Goal: Check status: Check status

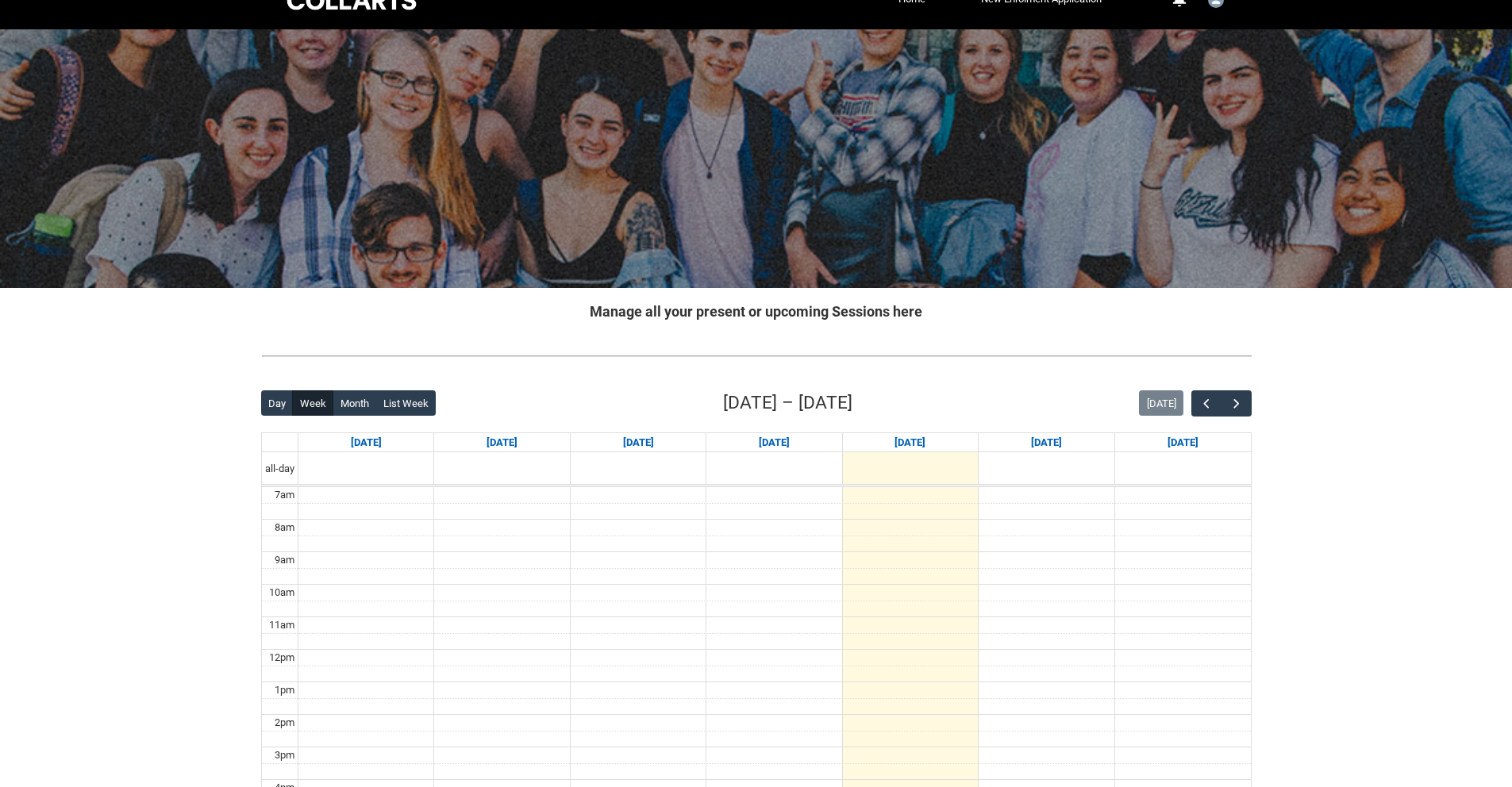
scroll to position [31, 0]
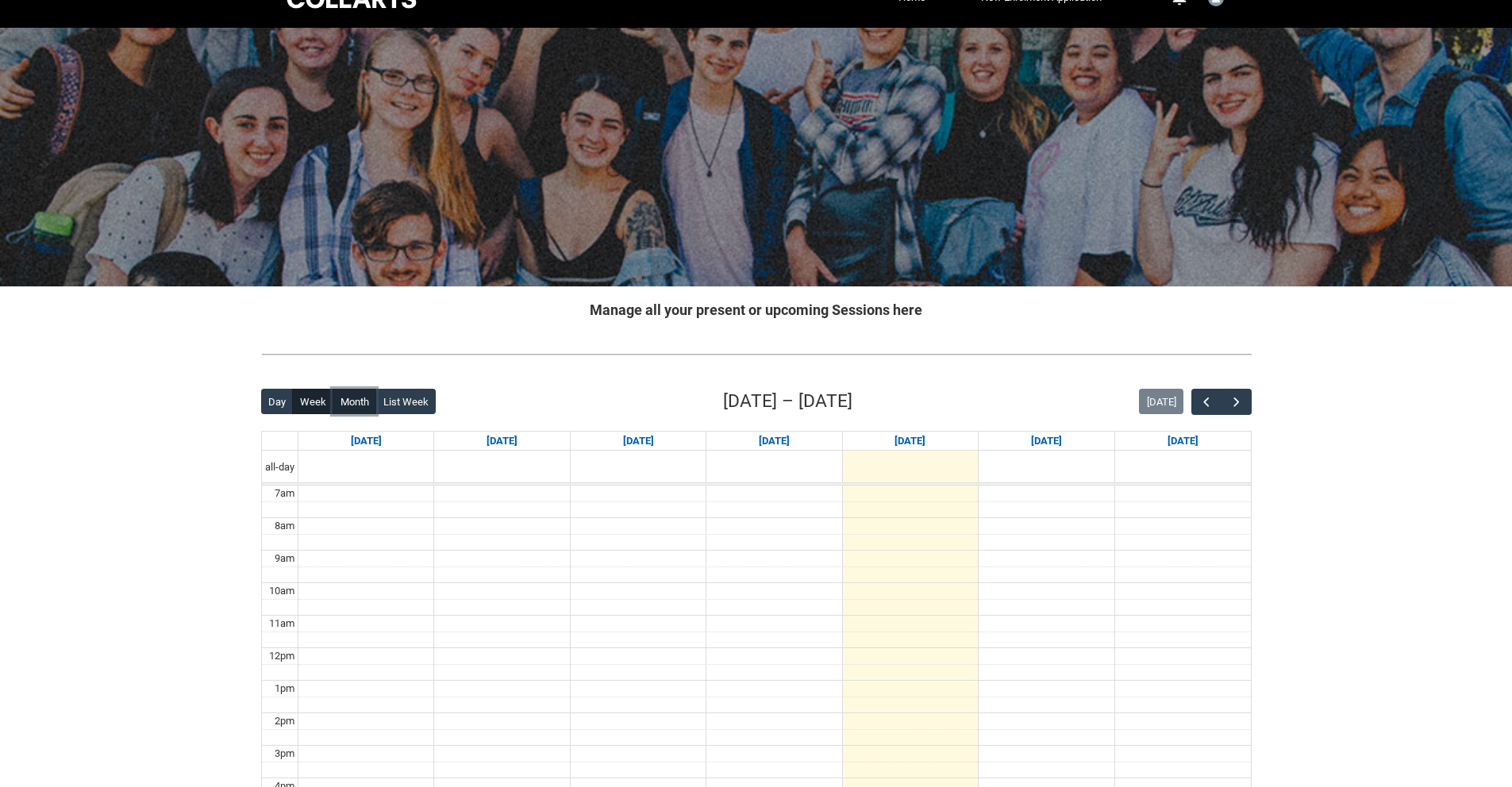
click at [341, 411] on button "Month" at bounding box center [354, 401] width 44 height 25
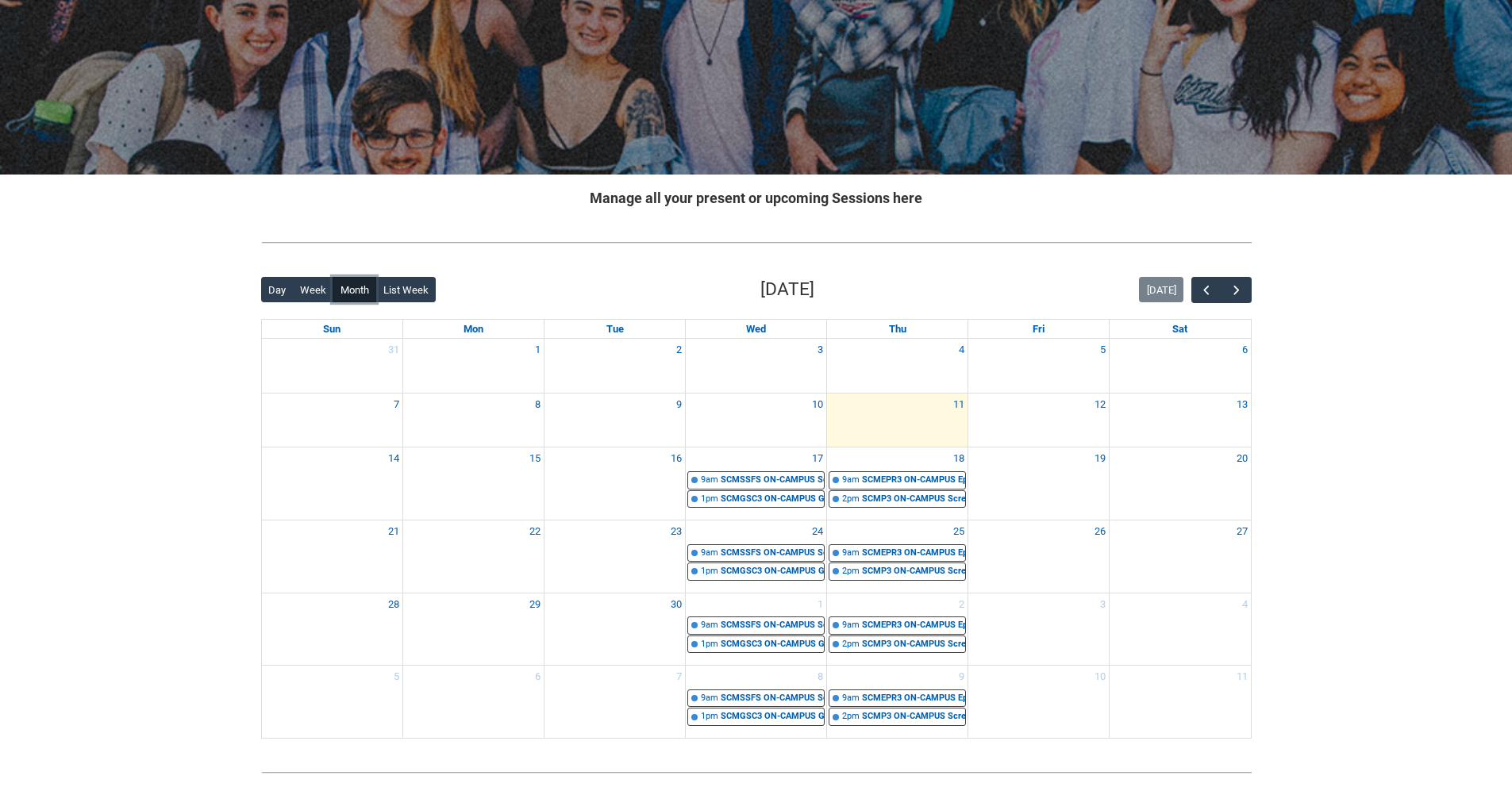
scroll to position [149, 0]
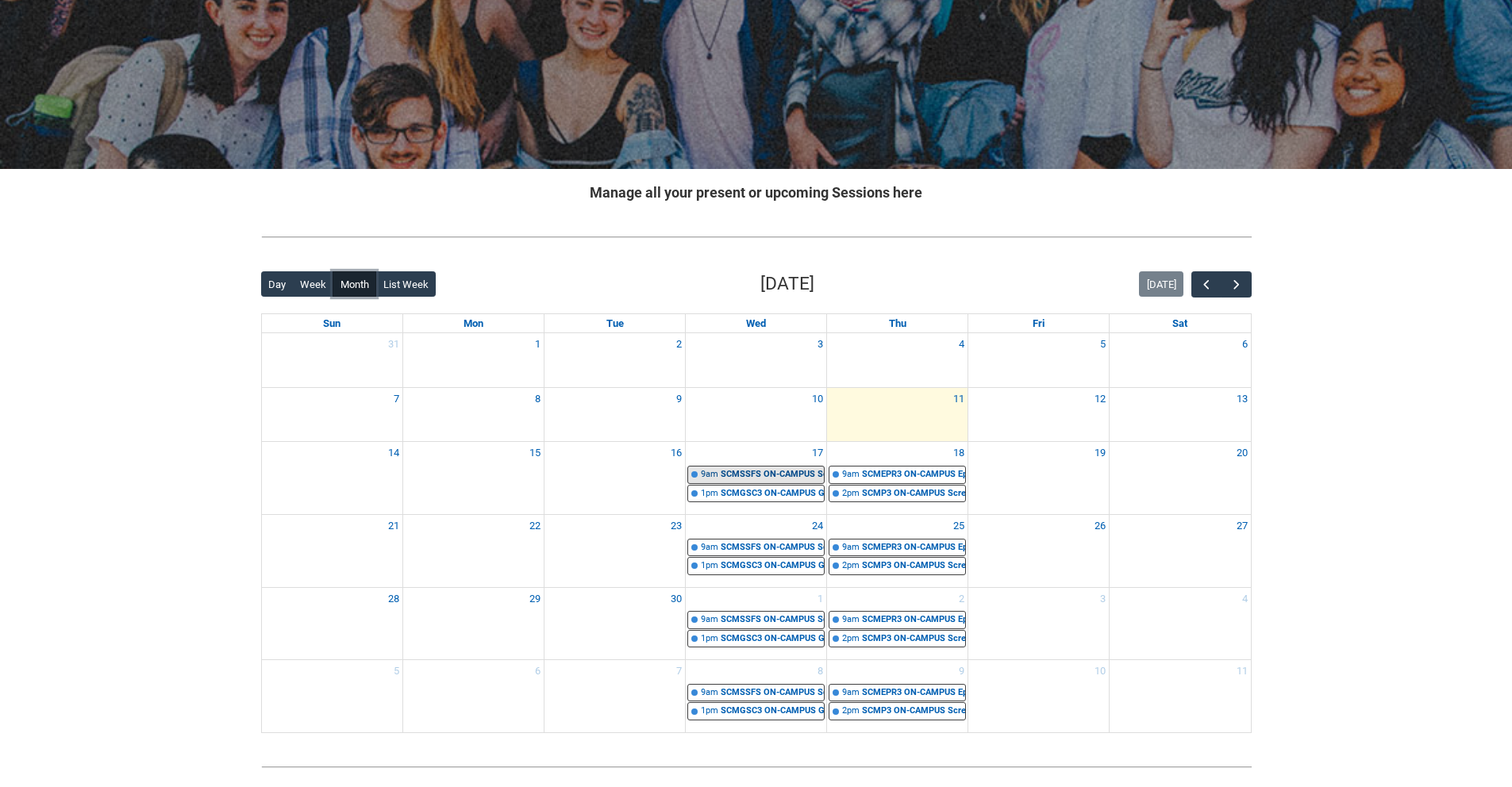
click at [758, 475] on div "SCMSSFS ON-CAMPUS Screenwriting for Short Film STAGE 3 G1 | AV Room ([PERSON_NA…" at bounding box center [771, 475] width 103 height 14
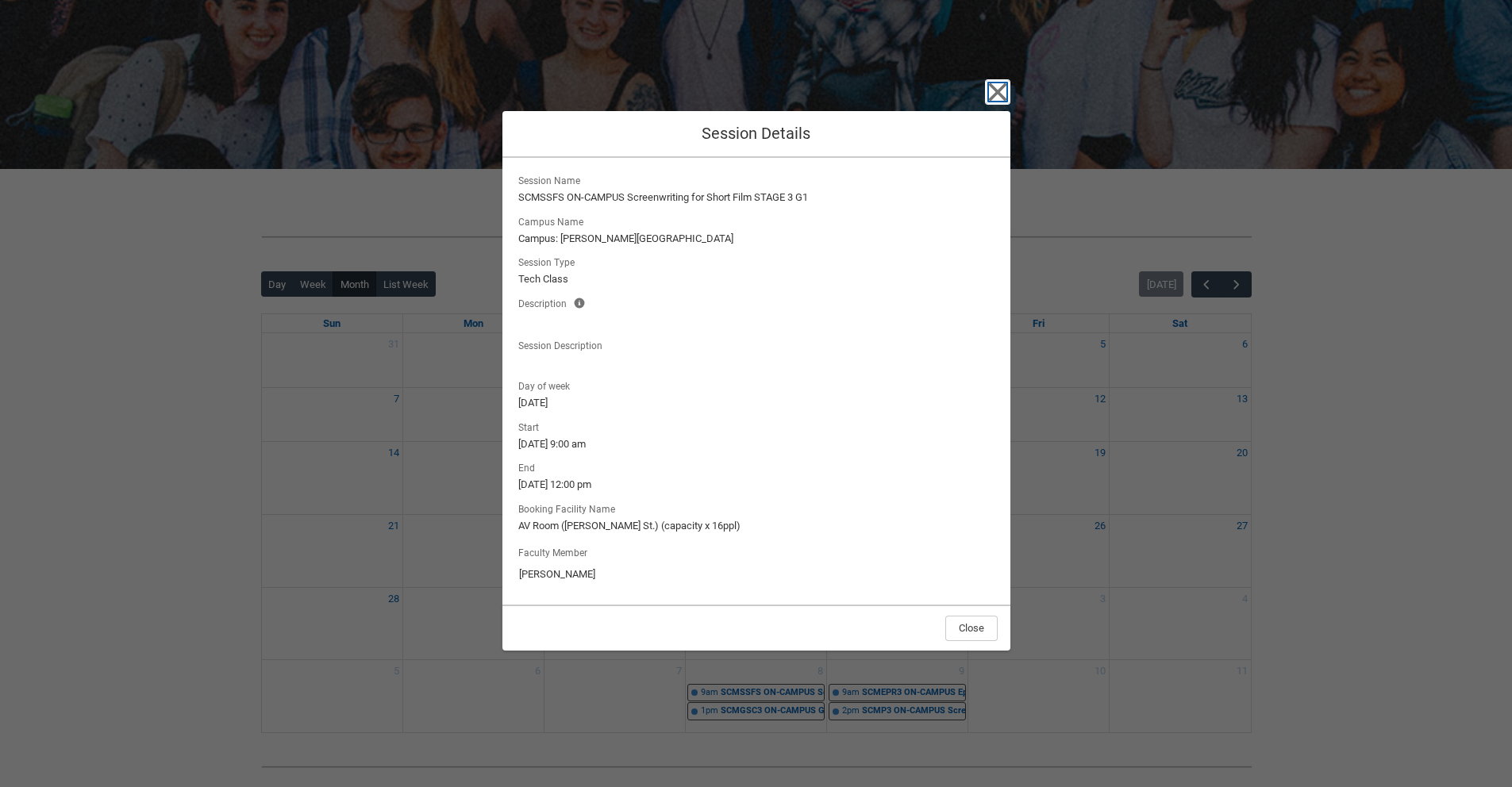
click at [986, 100] on icon "button" at bounding box center [997, 92] width 25 height 25
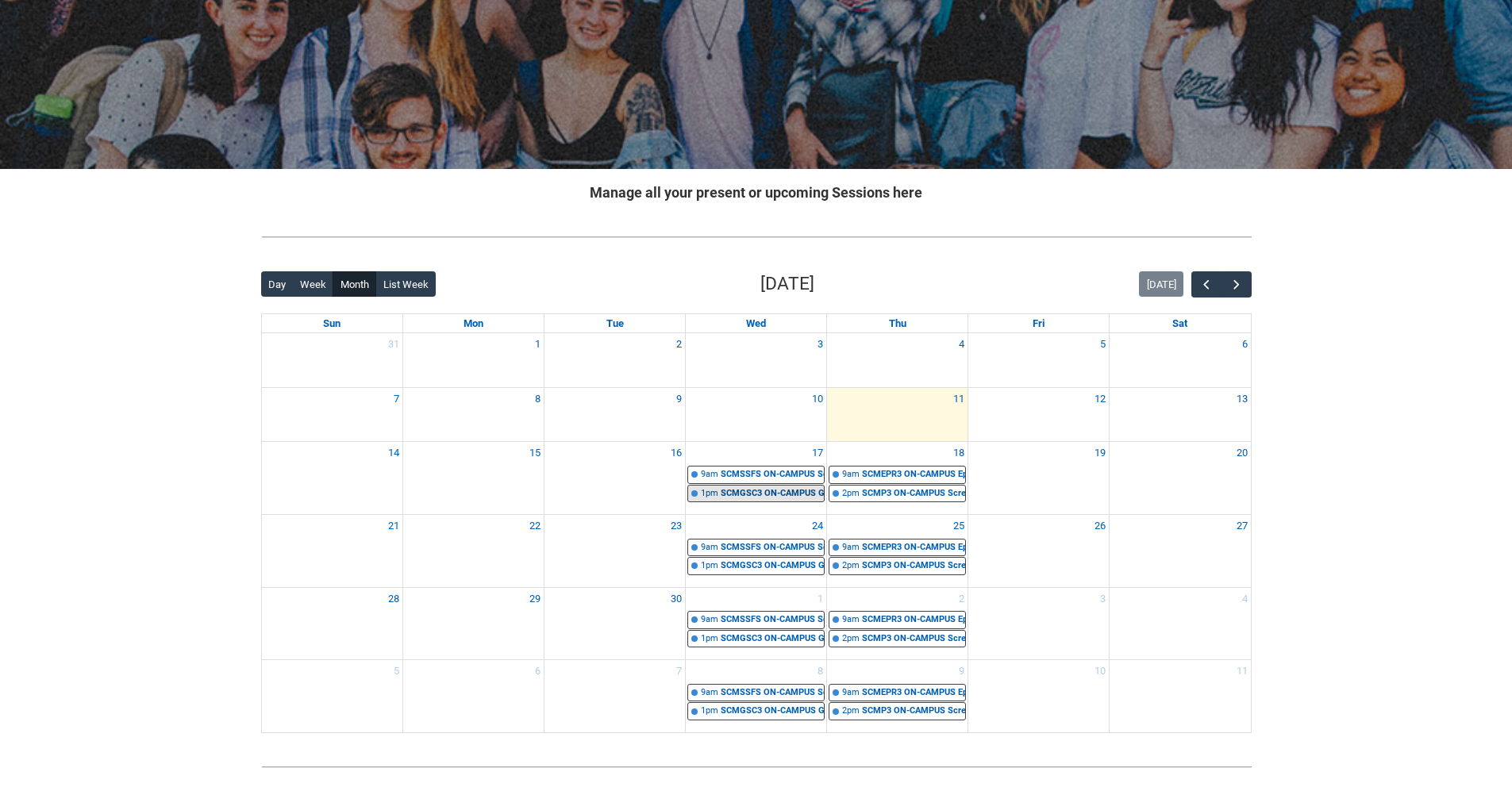
click at [782, 501] on link "1pm SCMGSC3 ON-CAMPUS Global Screen Cultures Stage 3 Group 1 | AV Room (Cromwel…" at bounding box center [755, 494] width 137 height 18
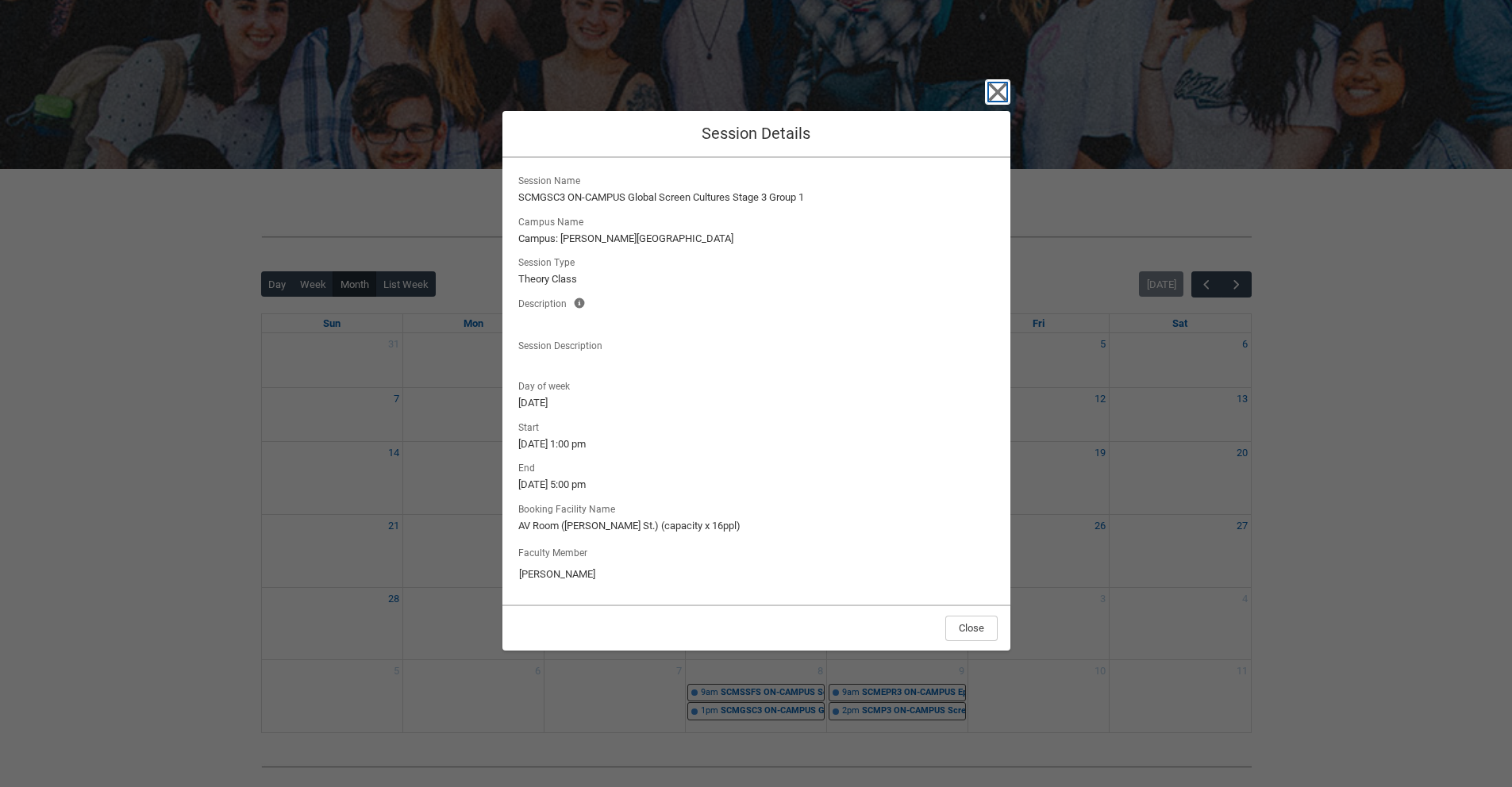
click at [1003, 94] on icon "button" at bounding box center [997, 92] width 25 height 25
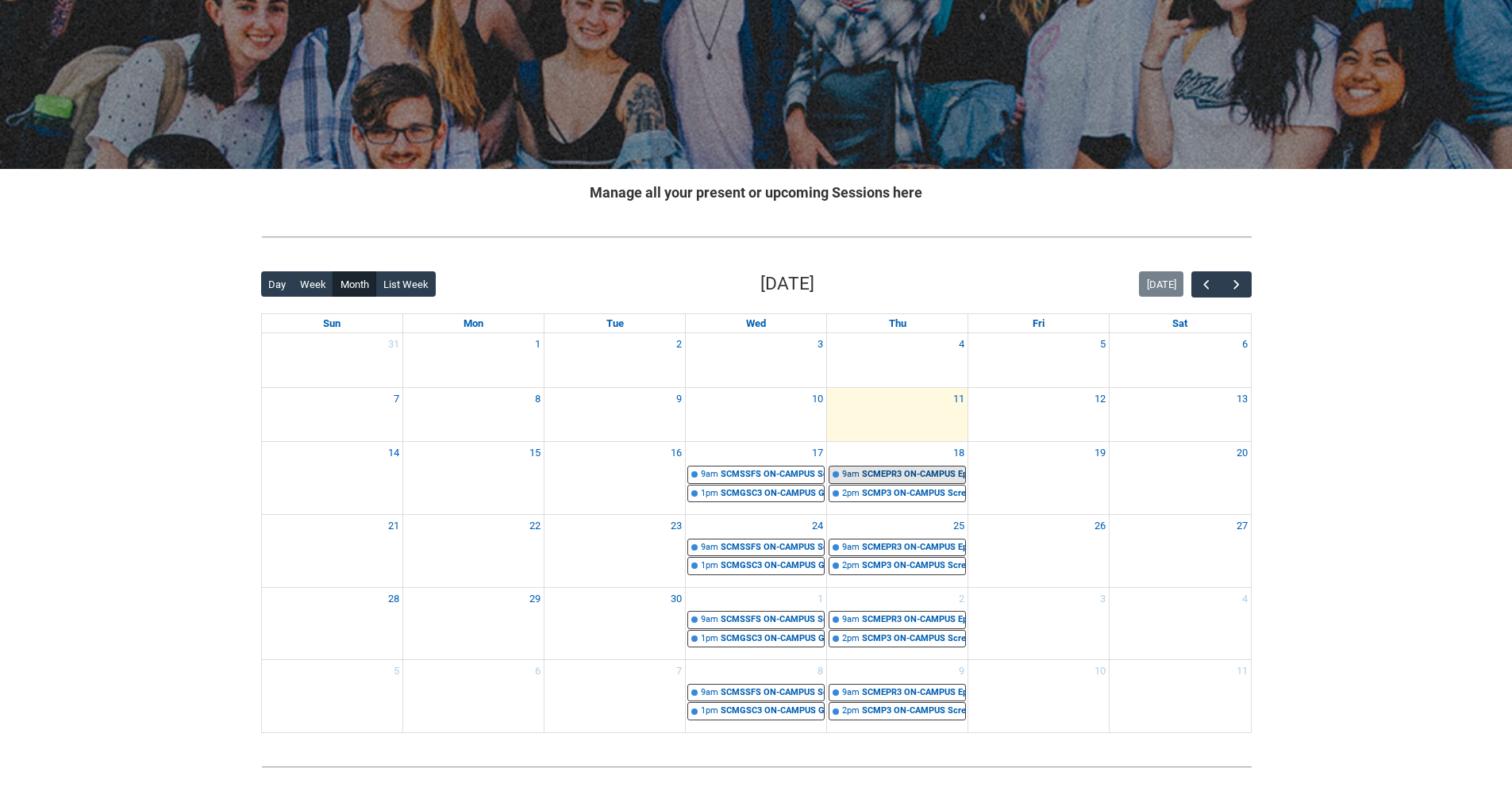
click at [922, 475] on div "SCMEPR3 ON-CAMPUS Episodic Production STAGE 3 GROUP 1 | Hadley (Cromwell St.) (…" at bounding box center [913, 475] width 103 height 14
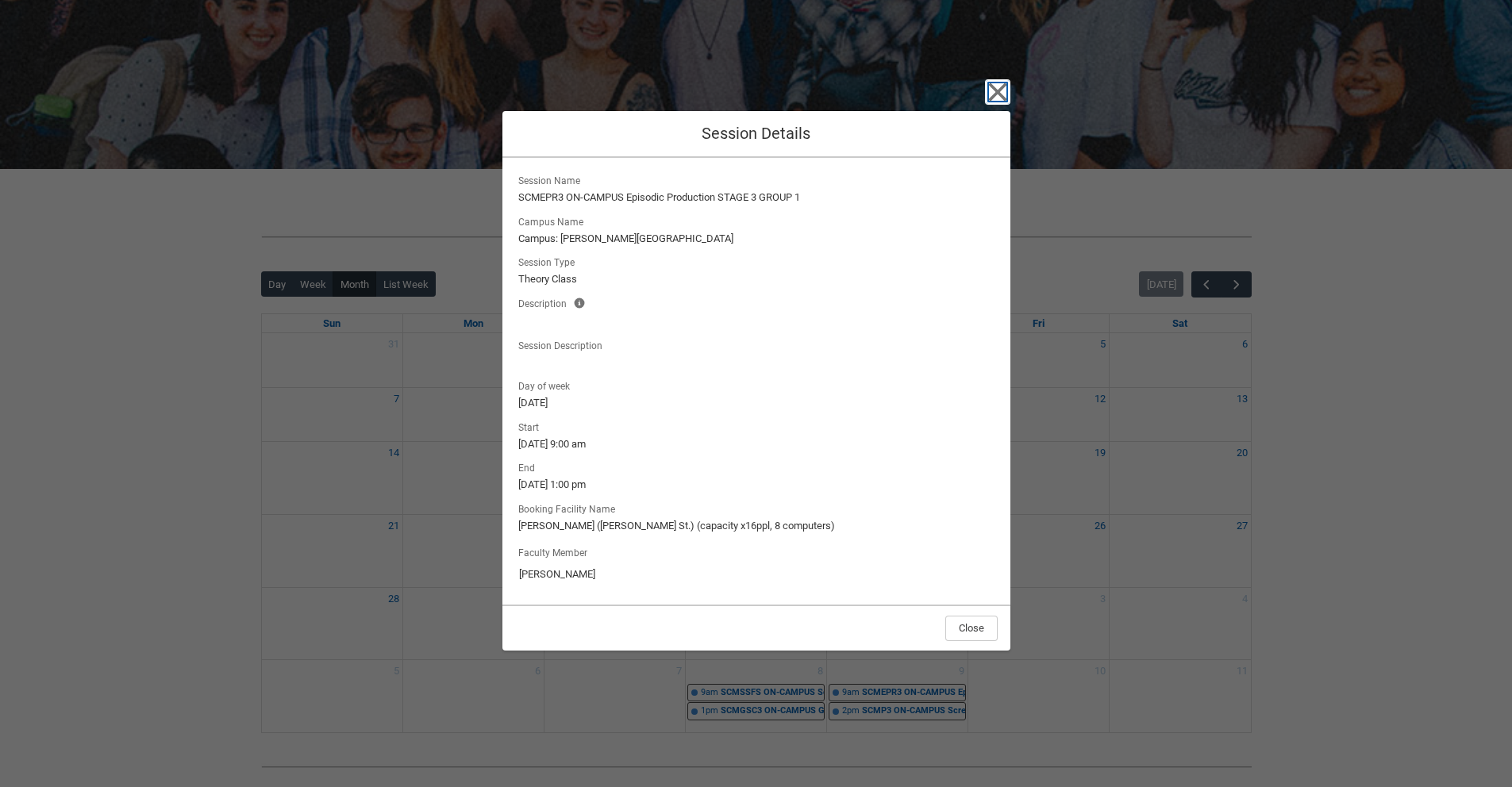
click at [988, 91] on icon "button" at bounding box center [997, 92] width 25 height 25
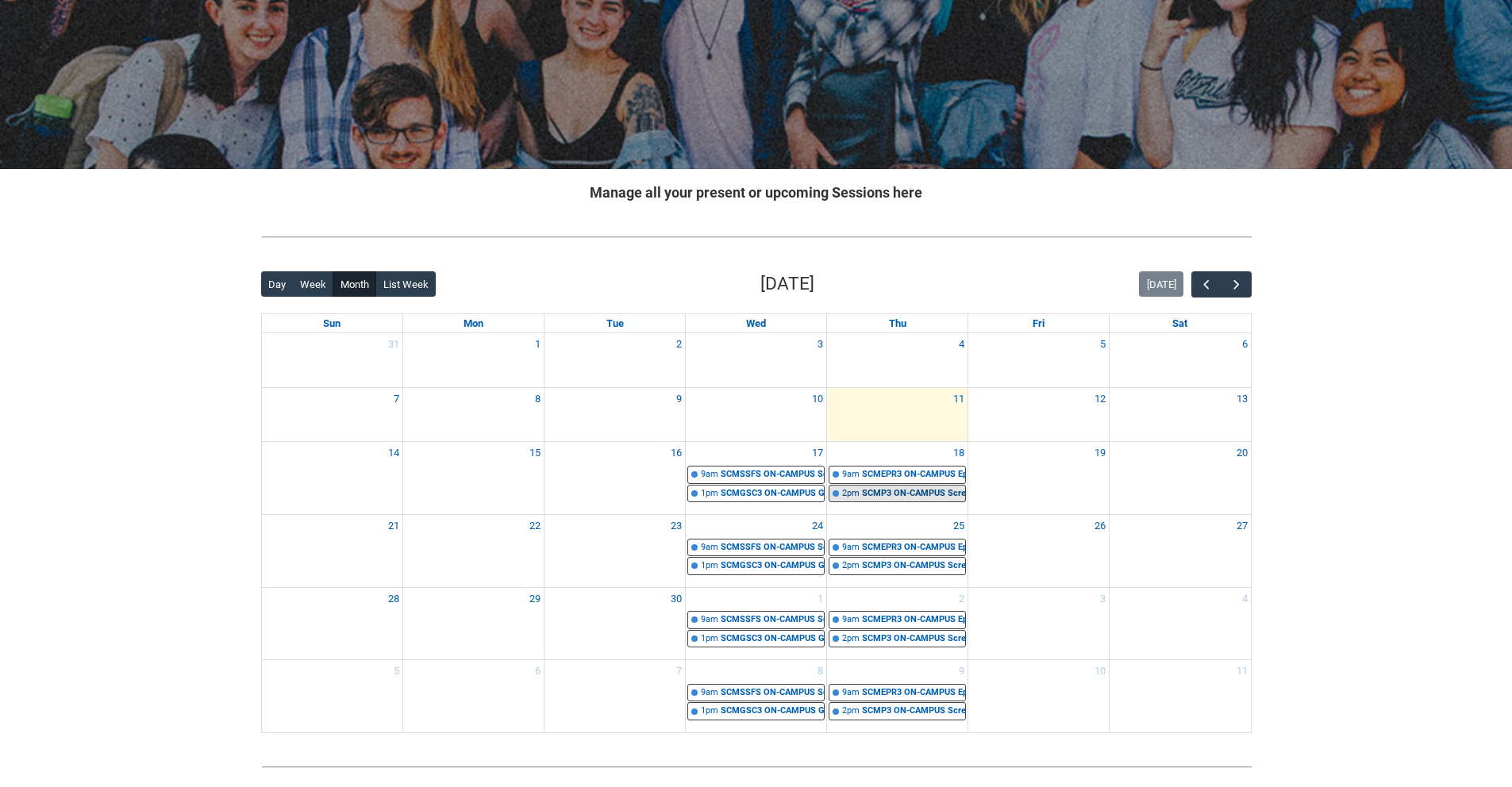
click at [890, 496] on div "SCMP3 ON-CAMPUS Screen Craft STAGE 3 GROUP 1 | Hadley (Cromwell St.) (capacity …" at bounding box center [913, 494] width 103 height 14
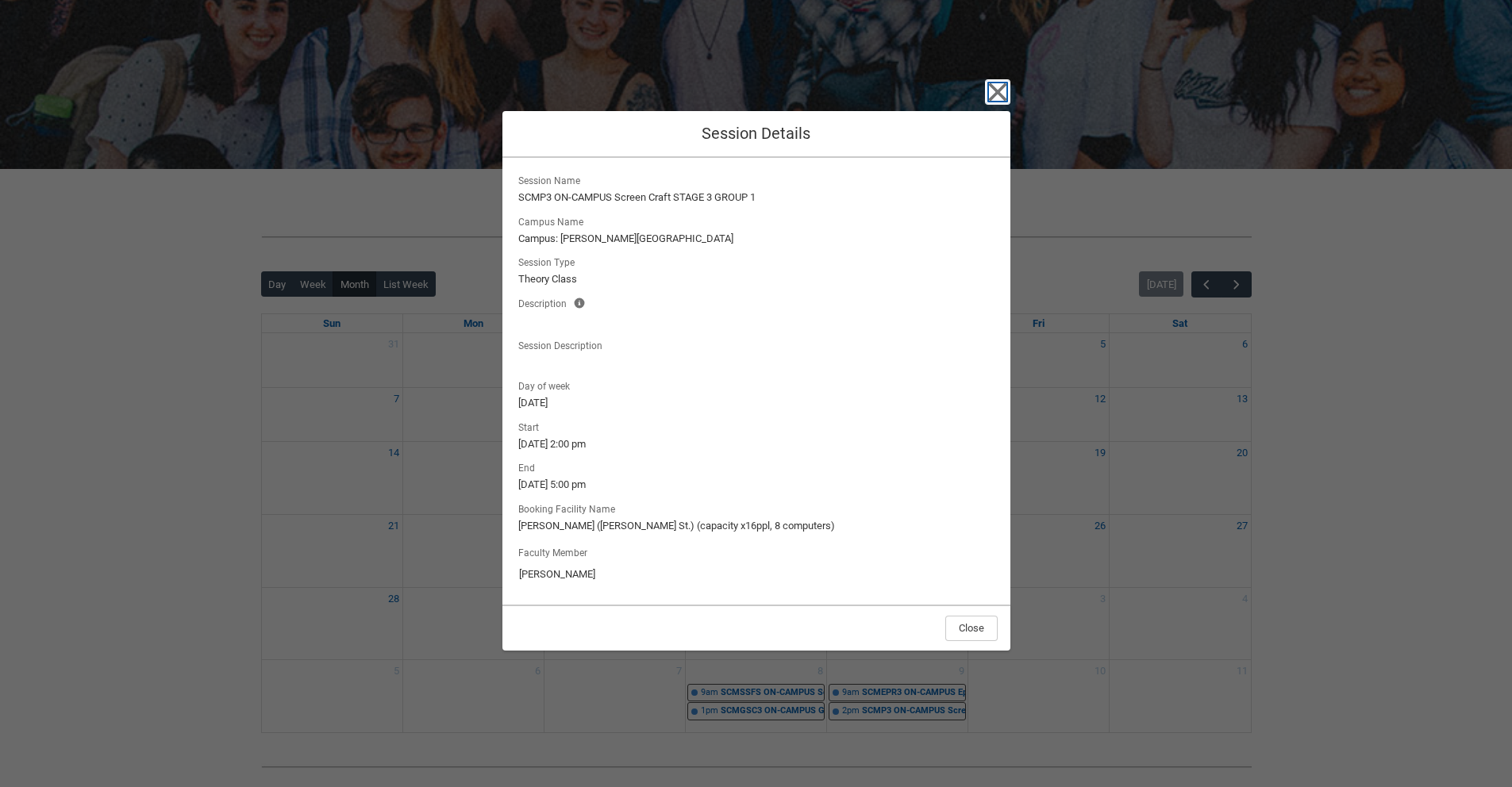
click at [997, 93] on icon "button" at bounding box center [997, 92] width 18 height 18
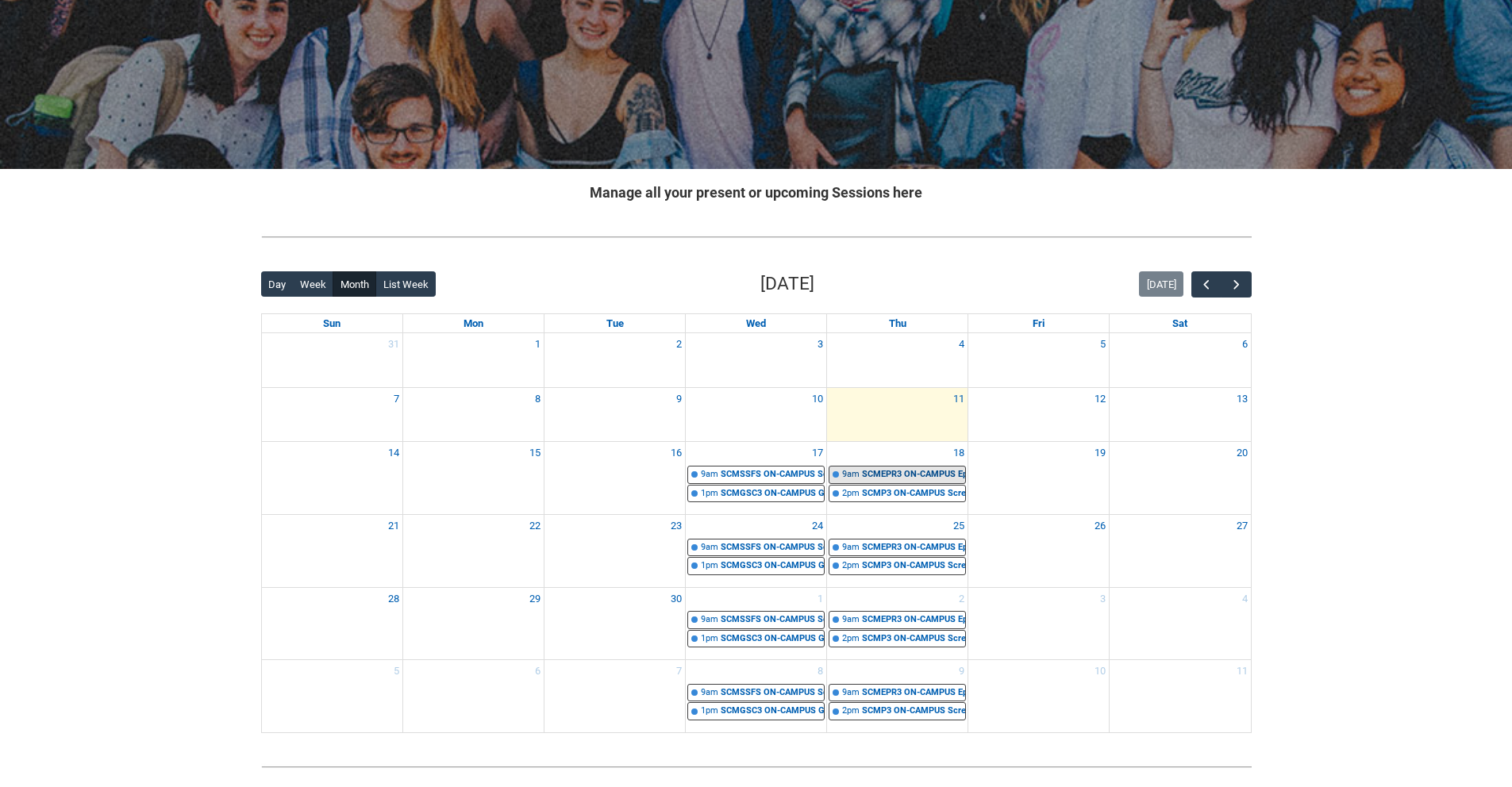
click at [847, 480] on div "9am" at bounding box center [850, 475] width 17 height 14
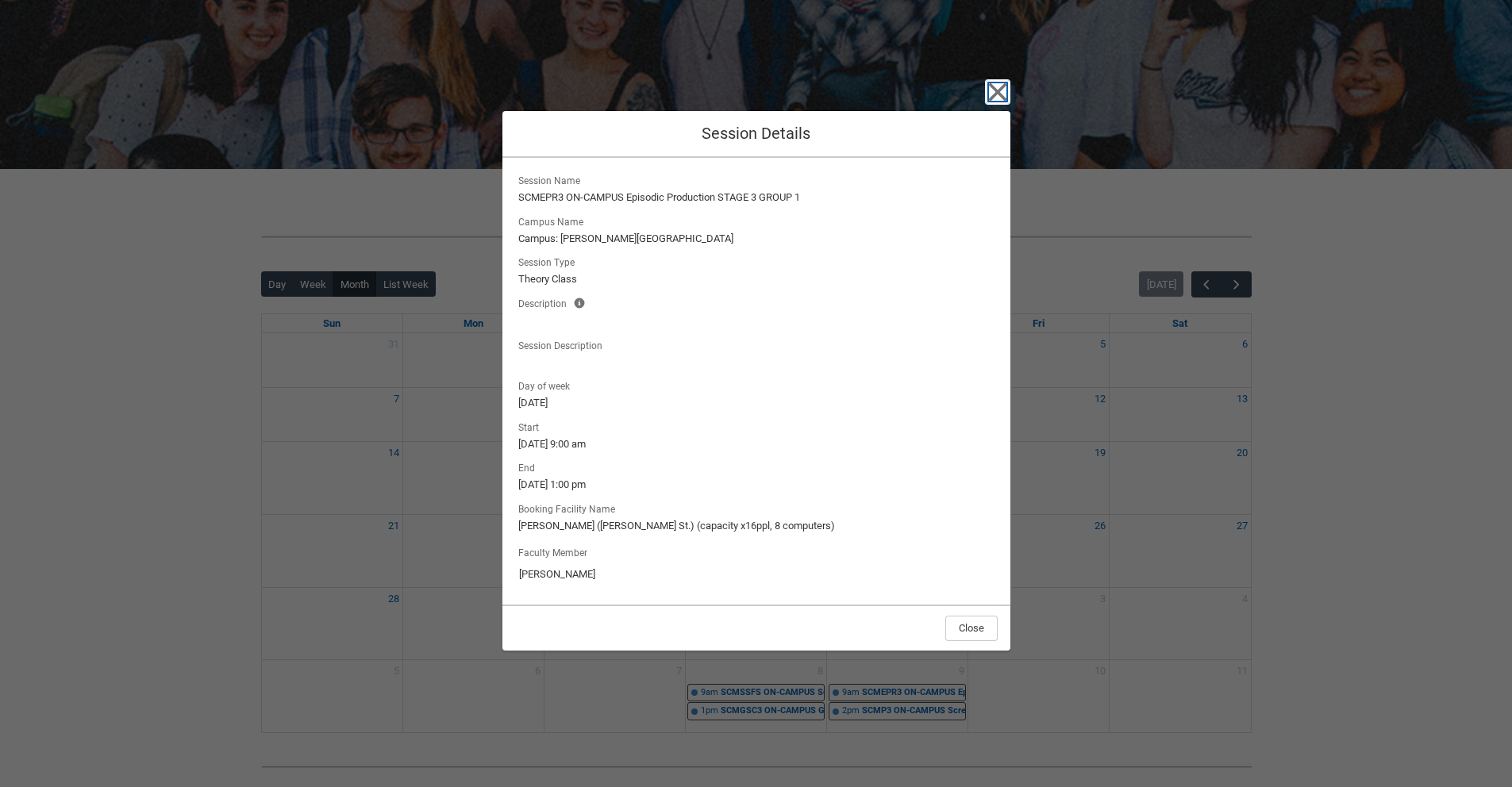
click at [996, 96] on icon "button" at bounding box center [997, 92] width 25 height 25
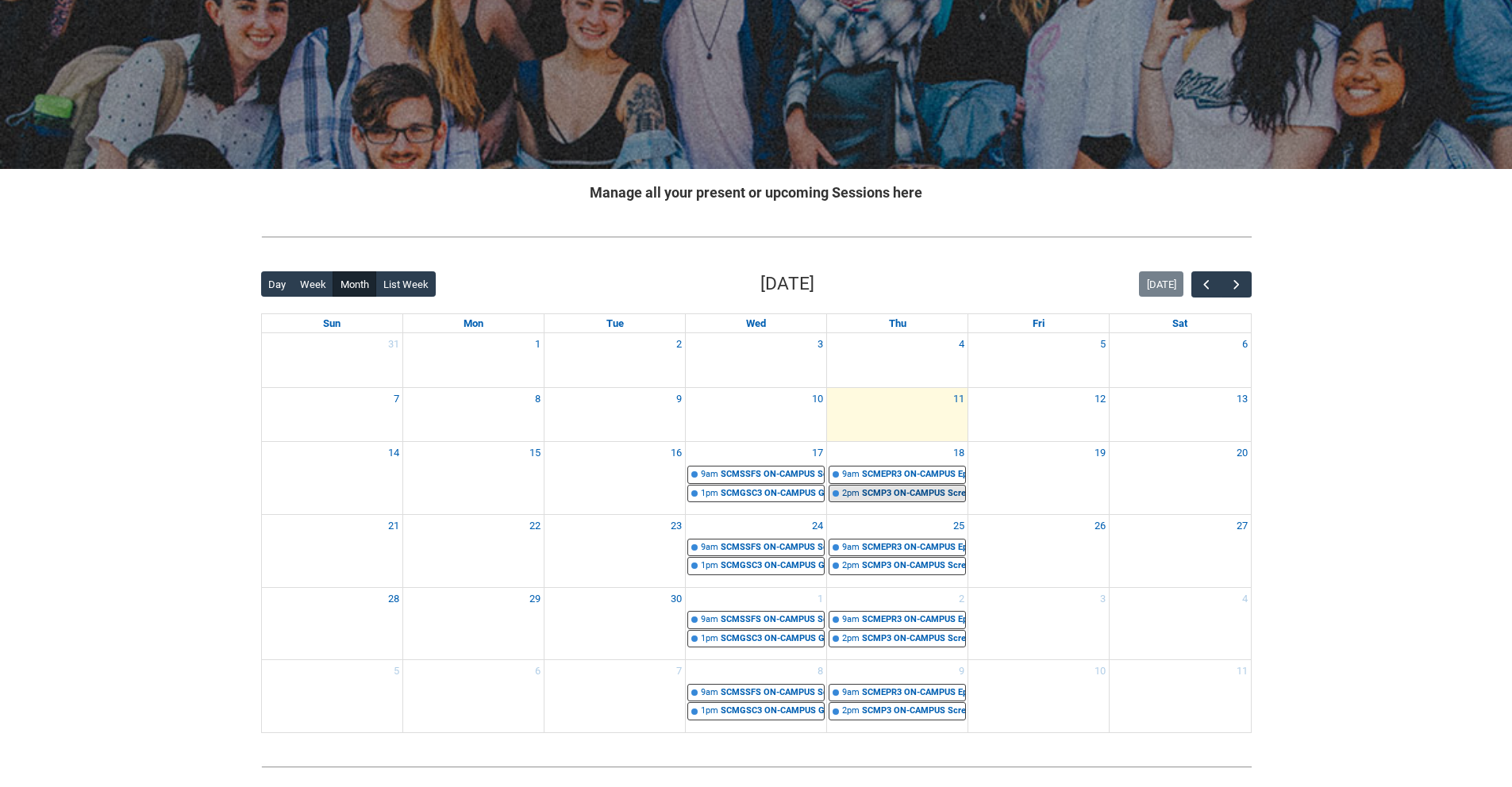
click at [875, 496] on div "SCMP3 ON-CAMPUS Screen Craft STAGE 3 GROUP 1 | Hadley (Cromwell St.) (capacity …" at bounding box center [913, 494] width 103 height 14
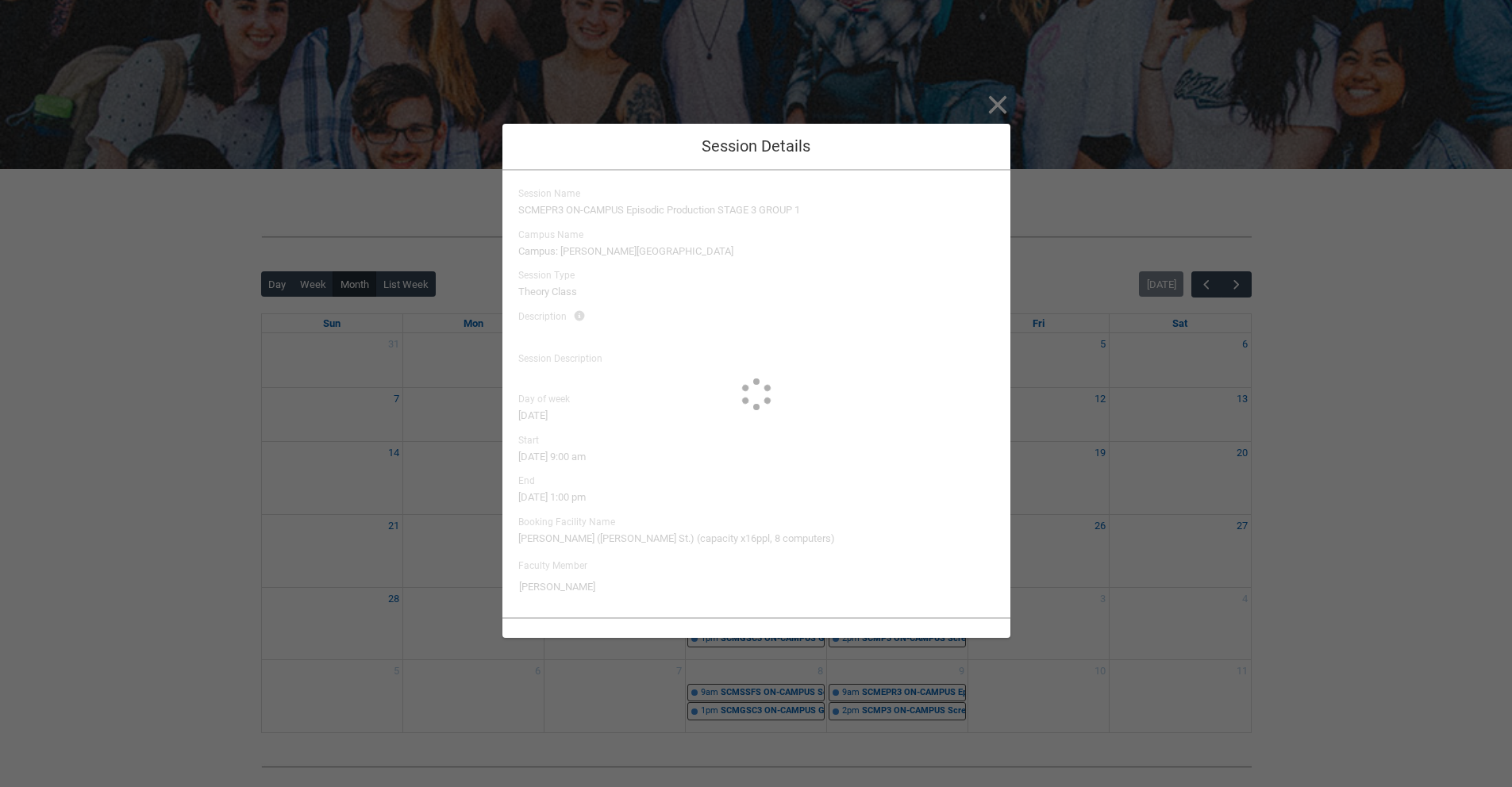
type input "Josh Stafield"
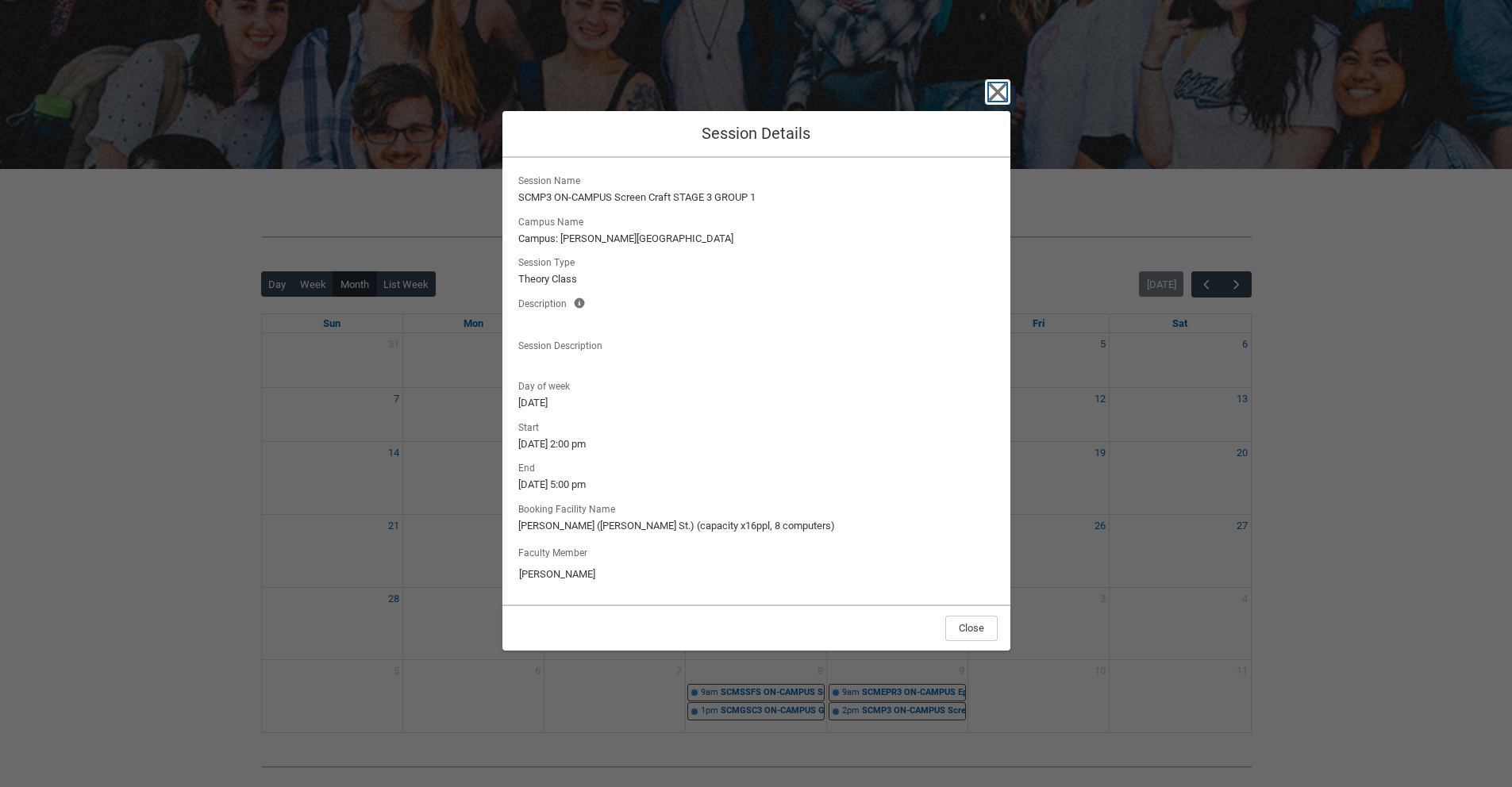
click at [991, 89] on icon "button" at bounding box center [997, 92] width 25 height 25
